Goal: Information Seeking & Learning: Learn about a topic

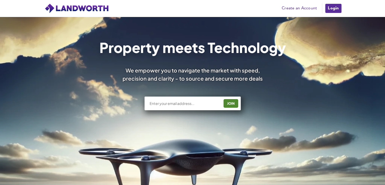
click at [333, 12] on link "Login" at bounding box center [333, 8] width 17 height 10
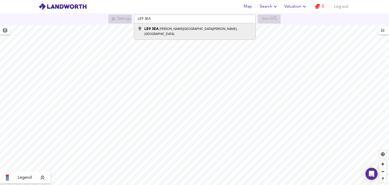
click at [186, 28] on small "[PERSON_NAME][GEOGRAPHIC_DATA][PERSON_NAME], [GEOGRAPHIC_DATA]" at bounding box center [190, 32] width 93 height 8
type input "[PERSON_NAME][STREET_ADDRESS][PERSON_NAME]"
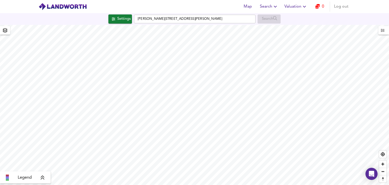
checkbox input "false"
checkbox input "true"
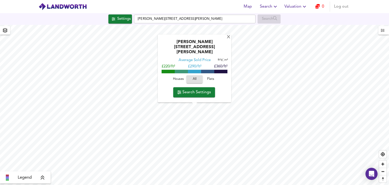
click at [182, 78] on span "Houses" at bounding box center [178, 80] width 14 height 6
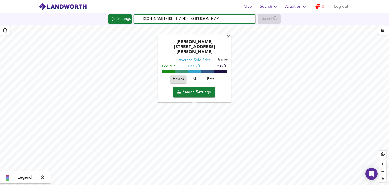
drag, startPoint x: 205, startPoint y: 18, endPoint x: 189, endPoint y: 20, distance: 16.3
click at [189, 20] on input "Broughton Road, Croft, Leicester LE9 3EA" at bounding box center [195, 19] width 122 height 9
